Goal: Task Accomplishment & Management: Use online tool/utility

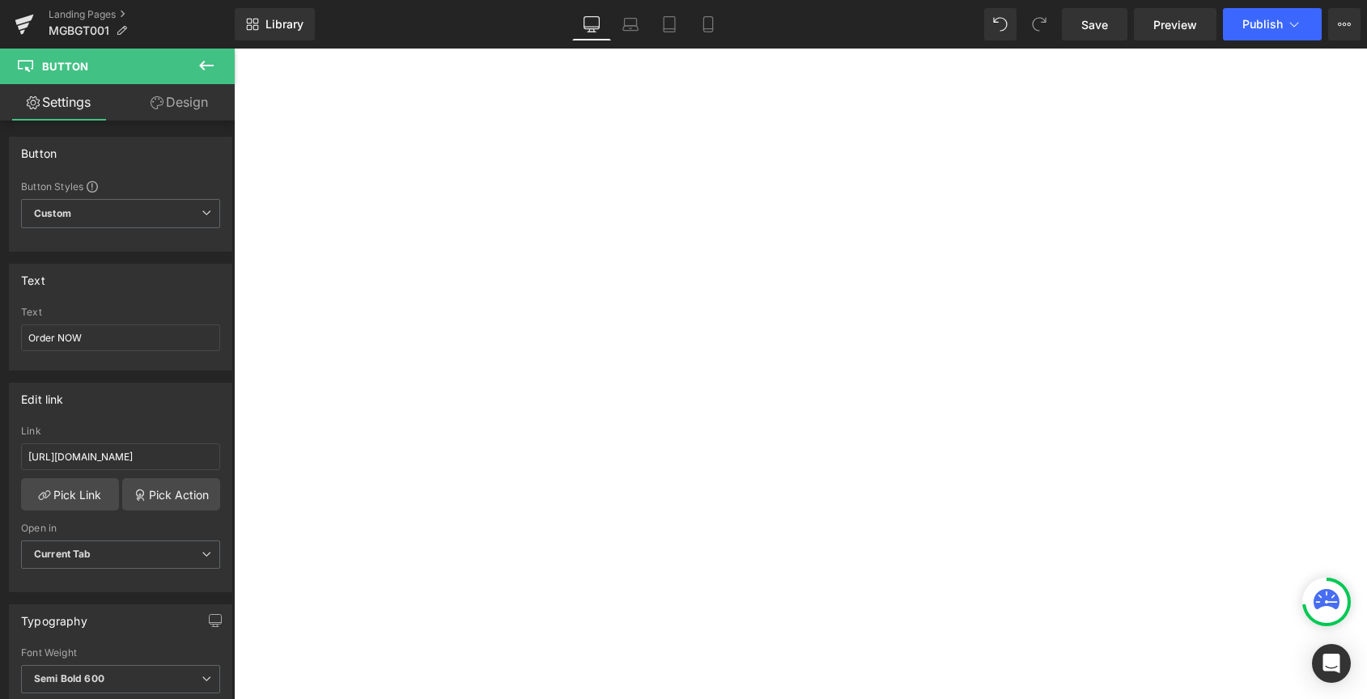
click at [42, 458] on input "[URL][DOMAIN_NAME]" at bounding box center [120, 456] width 199 height 27
drag, startPoint x: 261, startPoint y: 507, endPoint x: 260, endPoint y: 465, distance: 42.1
type input "[URL][DOMAIN_NAME]"
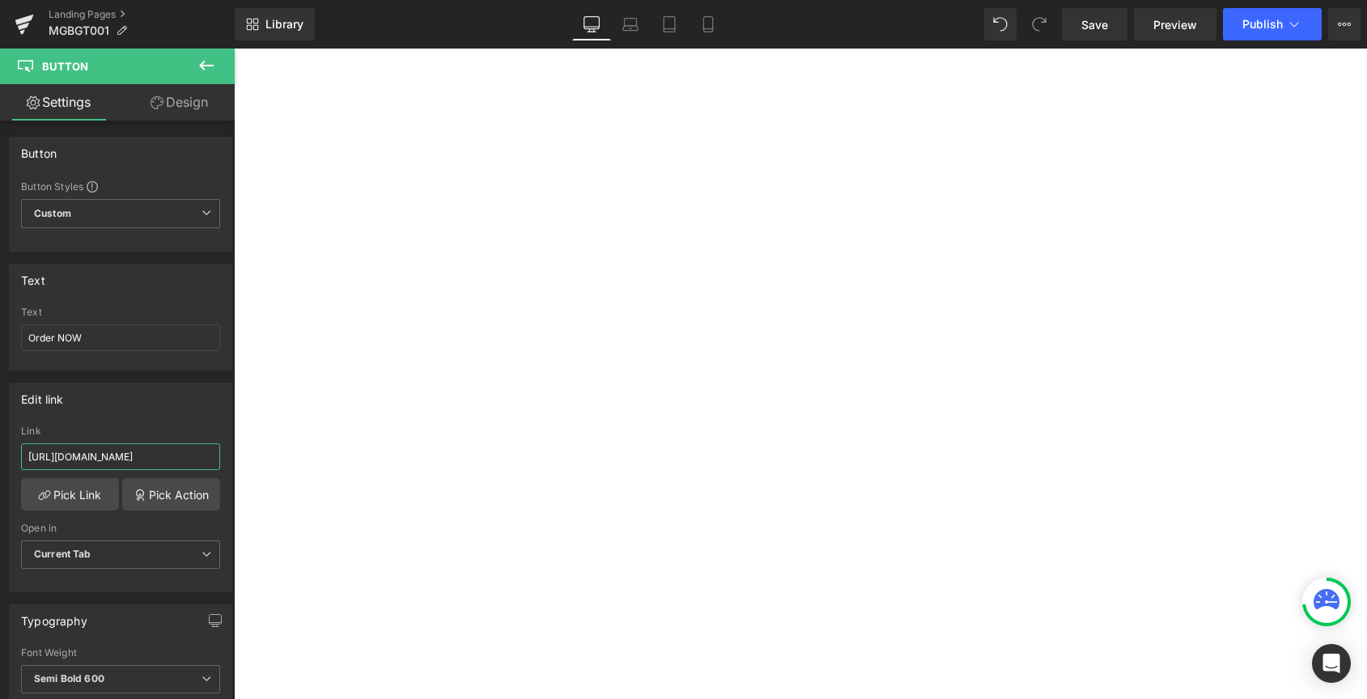
scroll to position [0, 230]
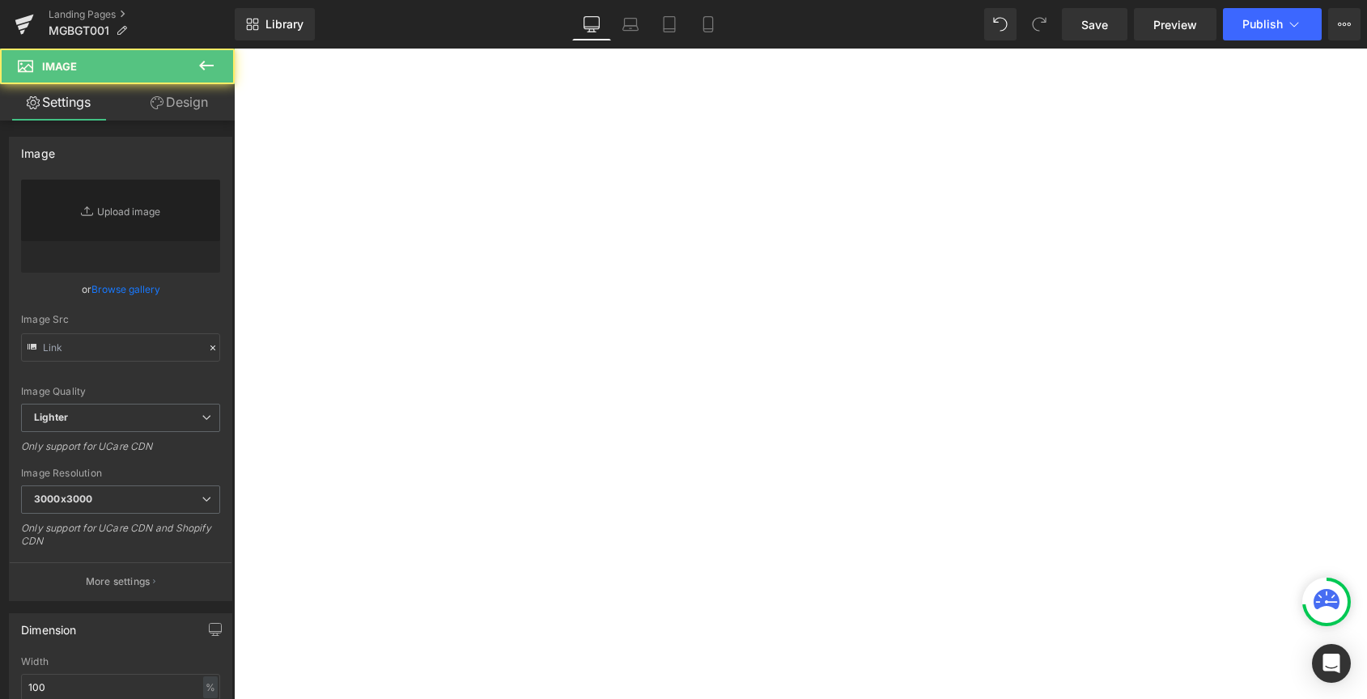
type input "[URL][DOMAIN_NAME]"
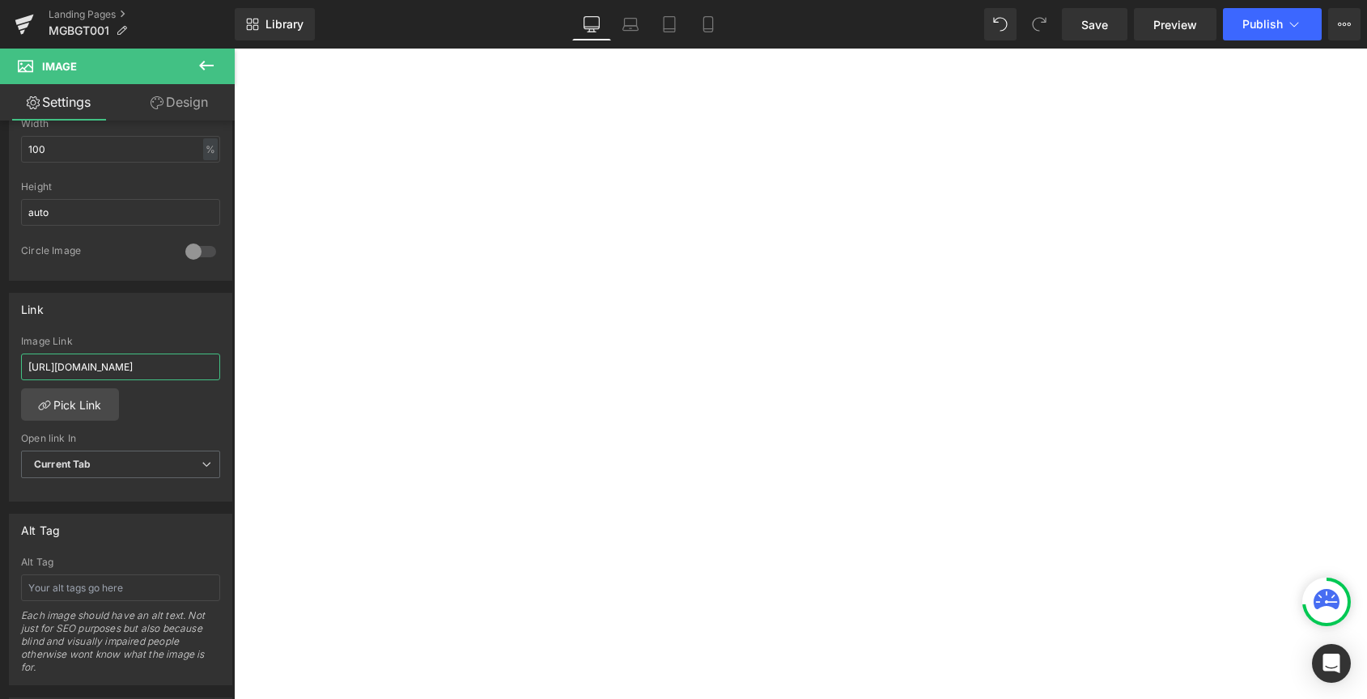
scroll to position [0, 223]
drag, startPoint x: 261, startPoint y: 418, endPoint x: 238, endPoint y: 367, distance: 55.4
type input "[URL][DOMAIN_NAME]"
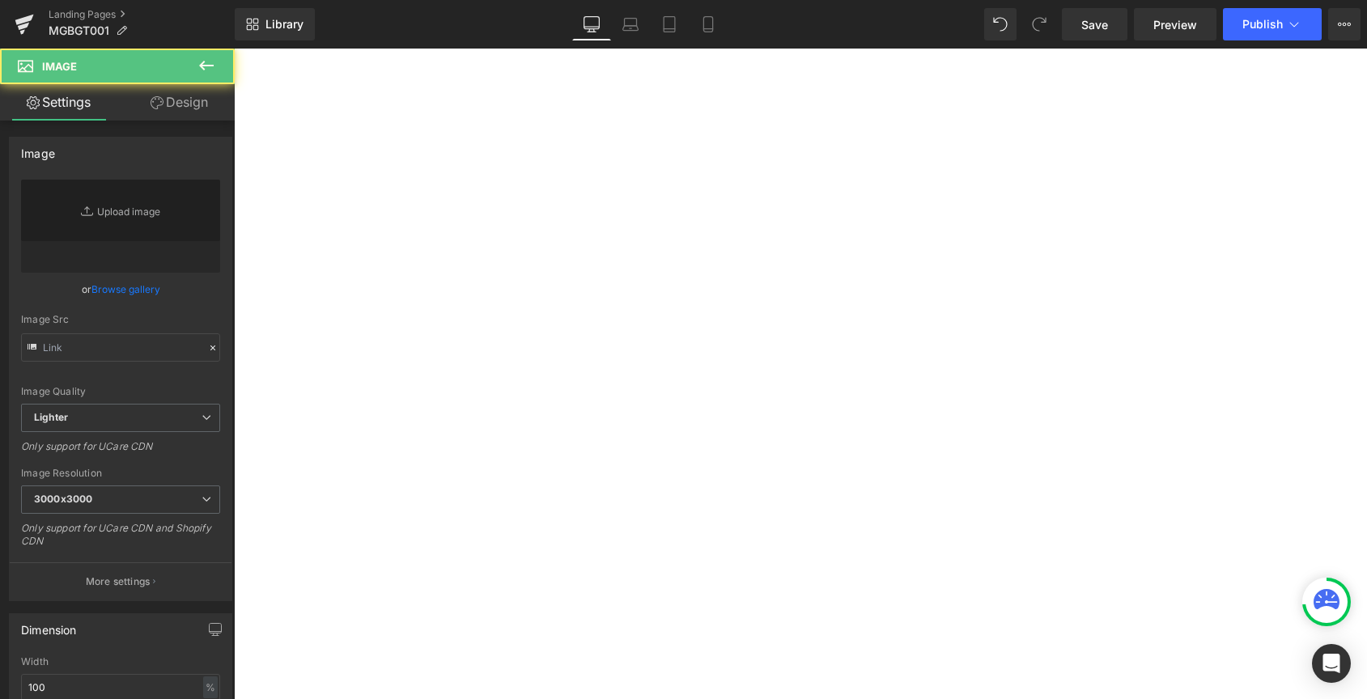
type input "[URL][DOMAIN_NAME]"
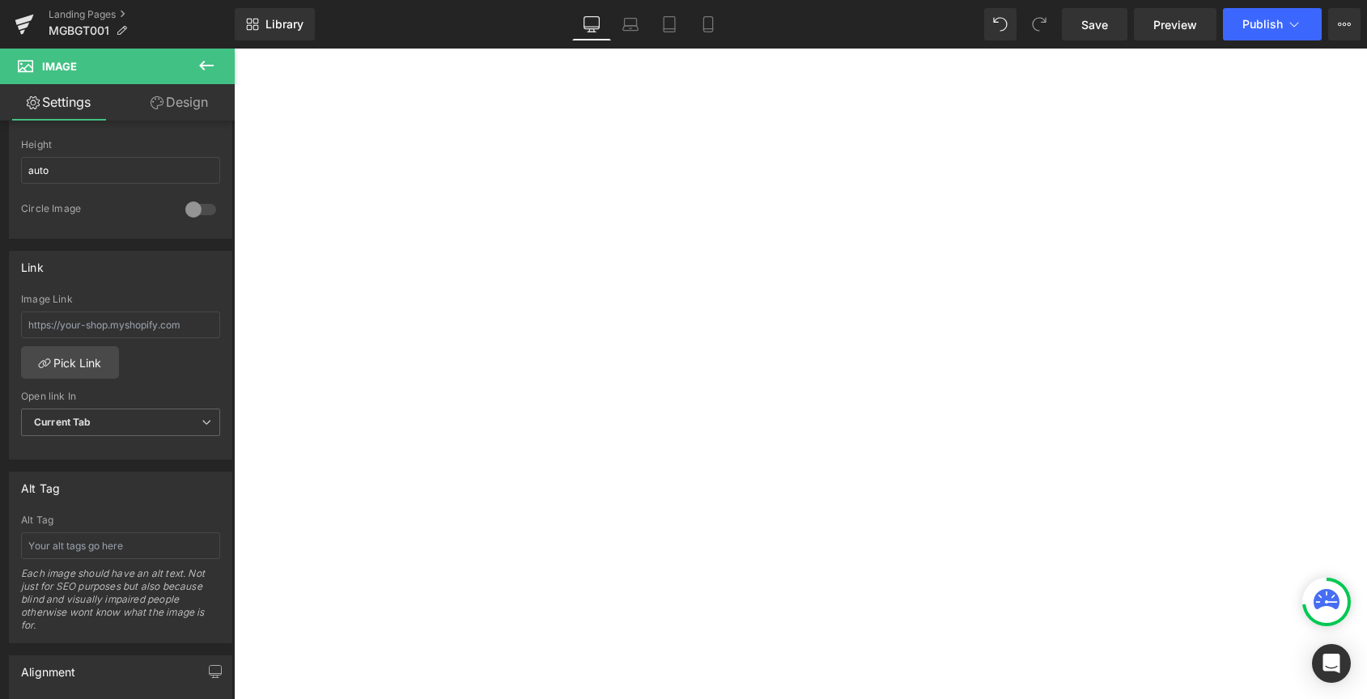
scroll to position [7716, 0]
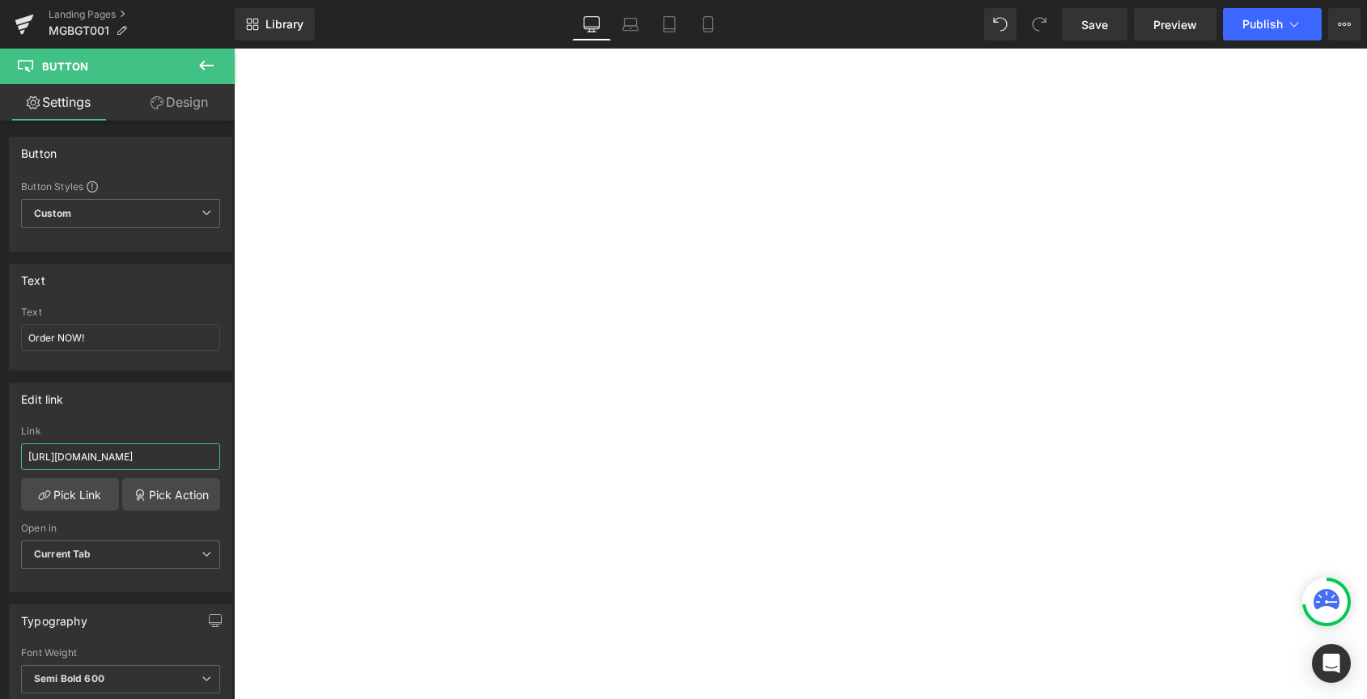
scroll to position [0, 223]
drag, startPoint x: 25, startPoint y: 458, endPoint x: 214, endPoint y: 459, distance: 188.6
click at [214, 459] on div "[URL][DOMAIN_NAME] Link [URL][DOMAIN_NAME] Pick Link Pick Action Current Tab Ne…" at bounding box center [121, 509] width 222 height 166
type input "[URL][DOMAIN_NAME]"
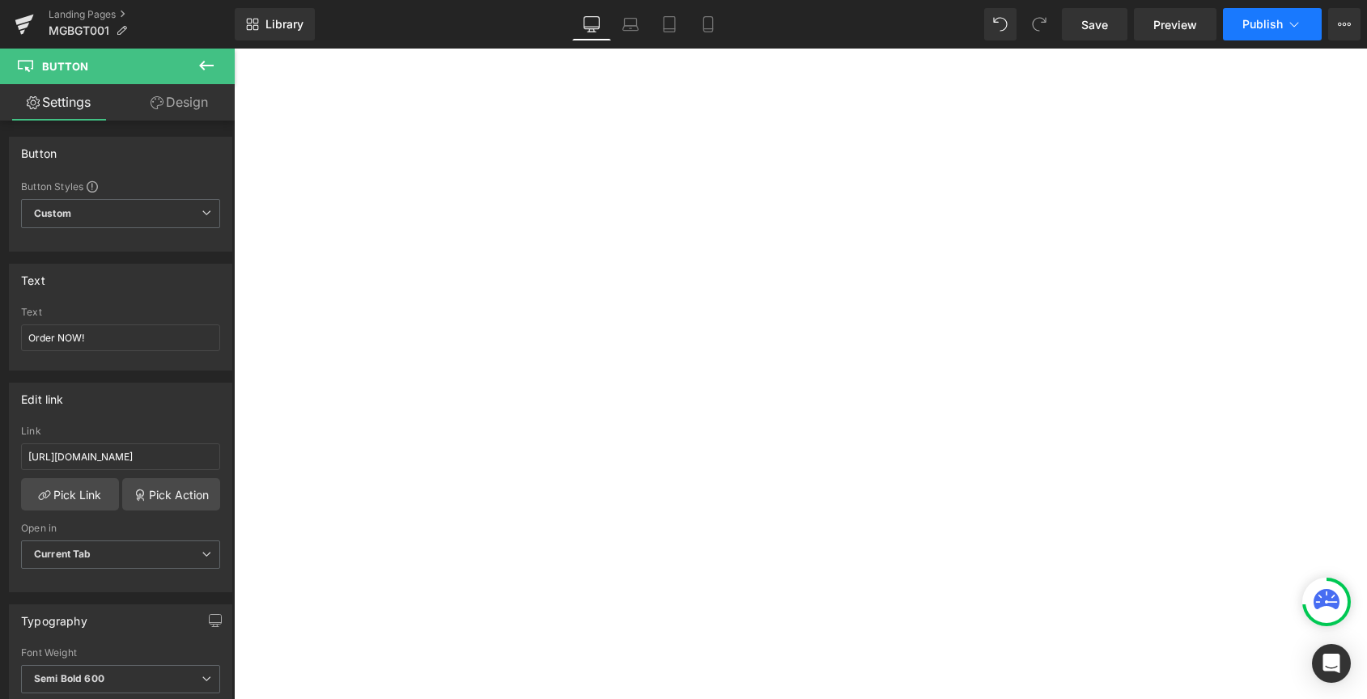
click at [1244, 21] on span "Publish" at bounding box center [1262, 24] width 40 height 13
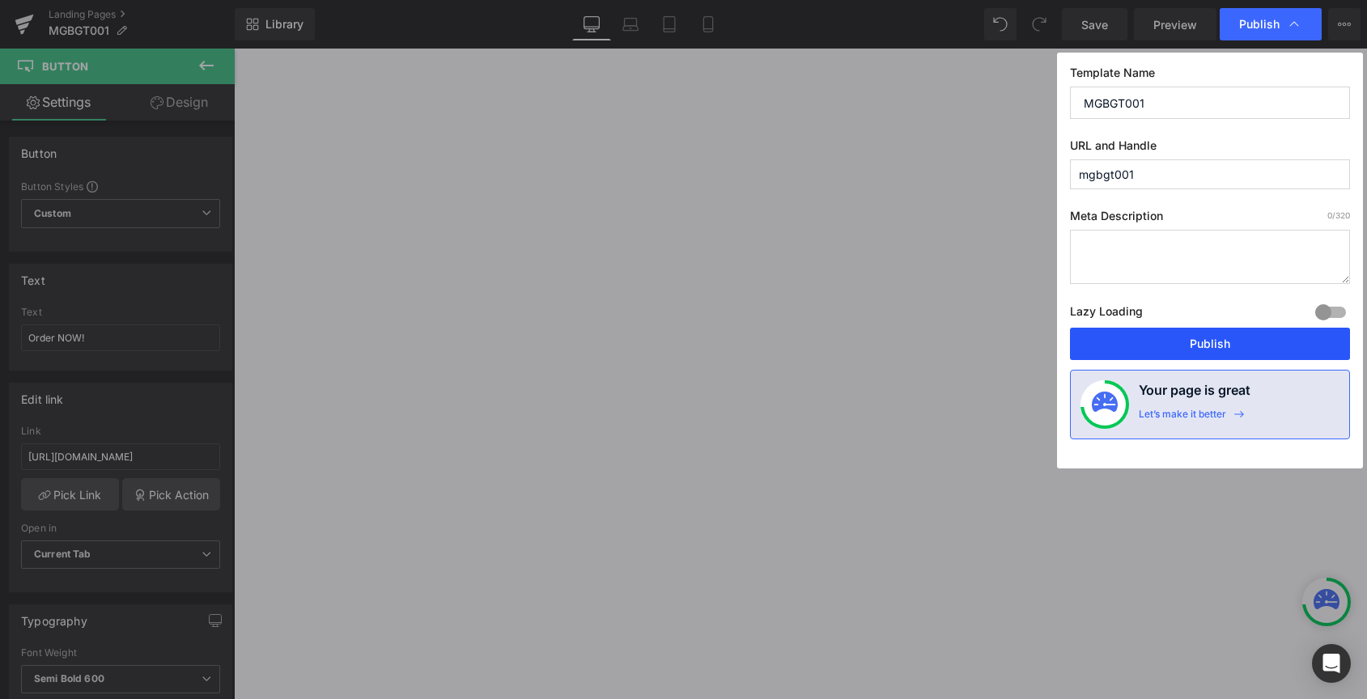
click at [1122, 350] on button "Publish" at bounding box center [1210, 344] width 280 height 32
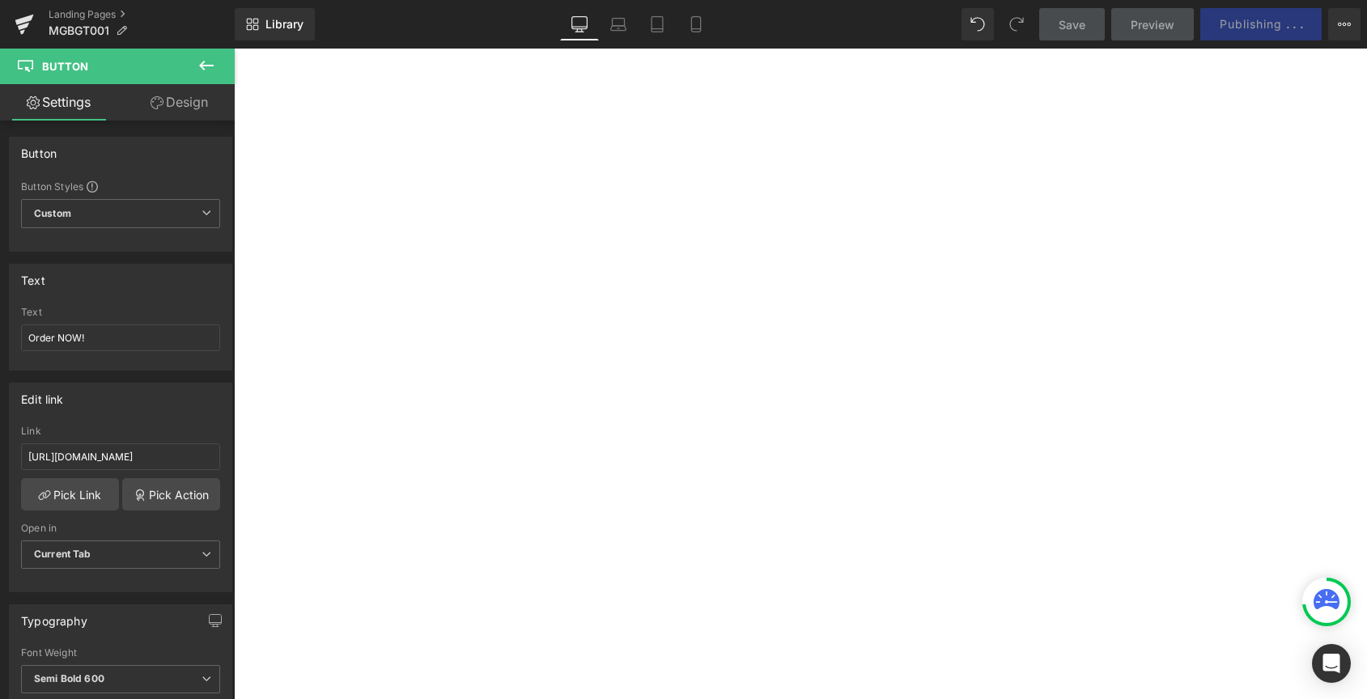
scroll to position [7379, 0]
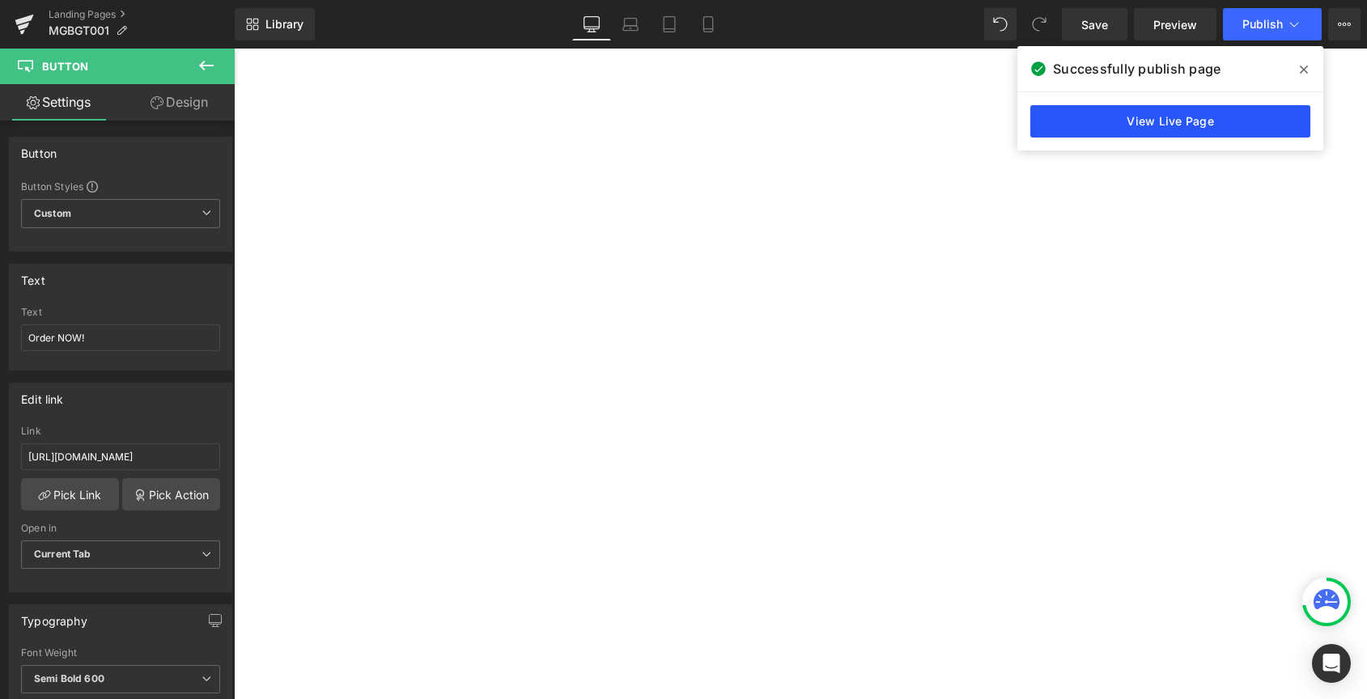
click at [1160, 120] on link "View Live Page" at bounding box center [1170, 121] width 280 height 32
